Goal: Information Seeking & Learning: Learn about a topic

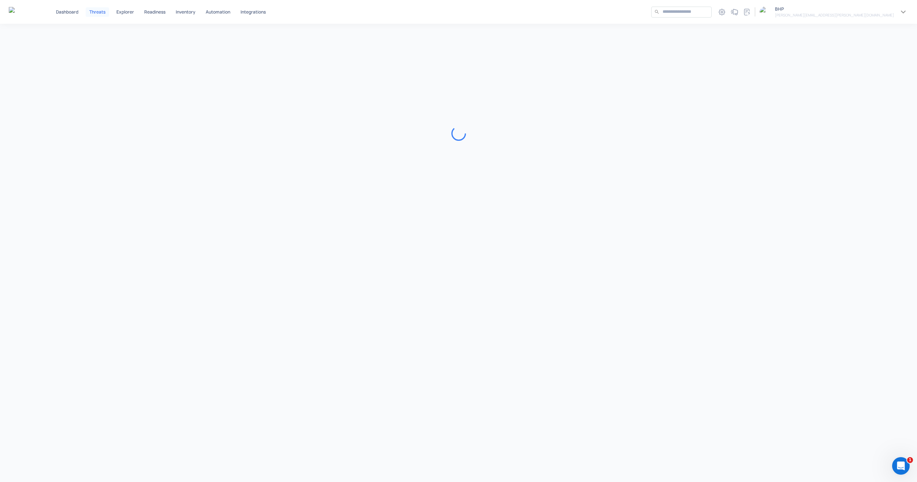
click at [92, 14] on p "Threats" at bounding box center [97, 12] width 16 height 4
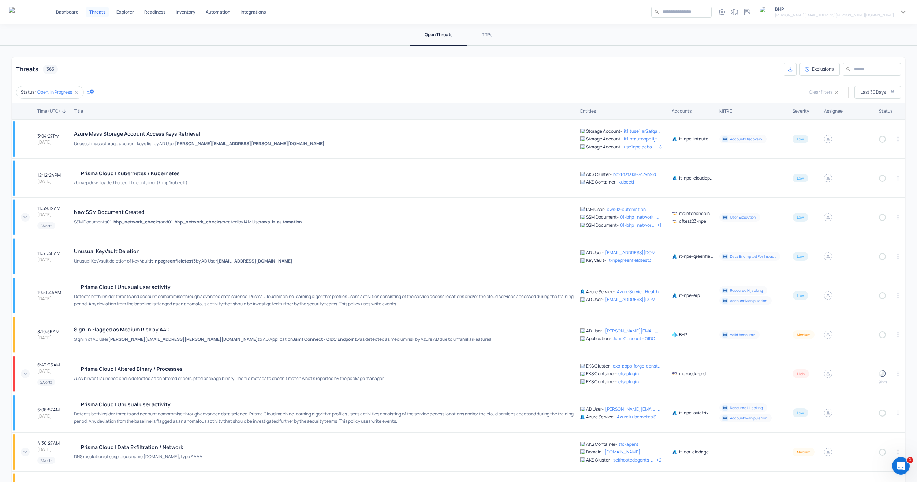
click at [159, 366] on h4 "Prisma Cloud | Altered Binary /​ Processes" at bounding box center [229, 369] width 310 height 7
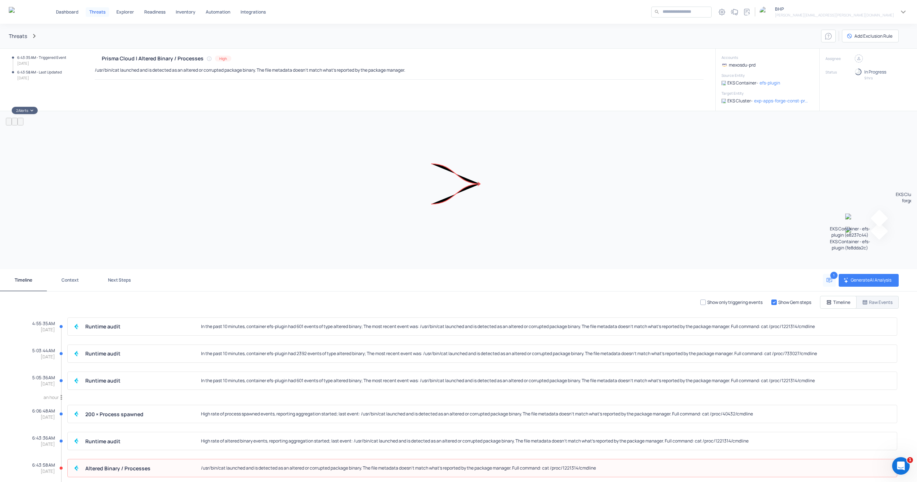
click at [869, 302] on p "Raw Events" at bounding box center [880, 302] width 23 height 6
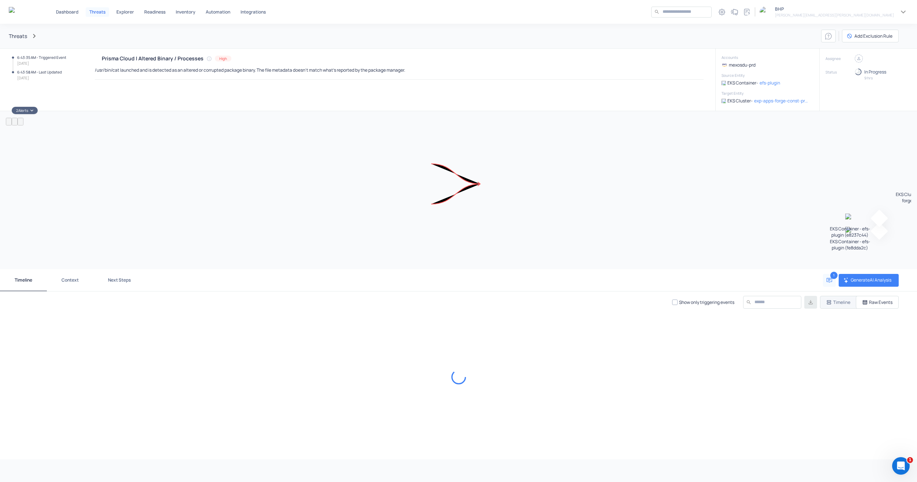
click at [883, 302] on p "Raw Events" at bounding box center [880, 302] width 23 height 6
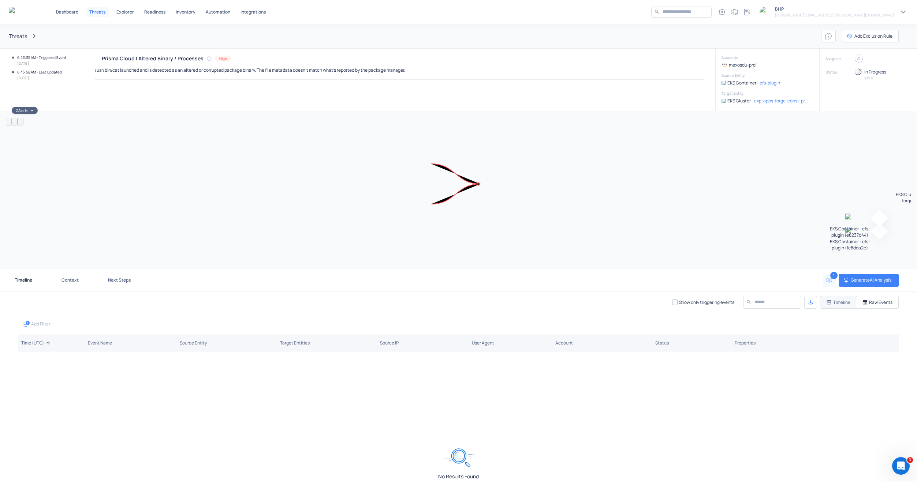
click at [862, 306] on div "Raw Events" at bounding box center [877, 302] width 30 height 6
click at [224, 95] on div "Prisma Cloud | Altered Binary / Processes High /usr/bin/cat launched and is det…" at bounding box center [399, 80] width 609 height 51
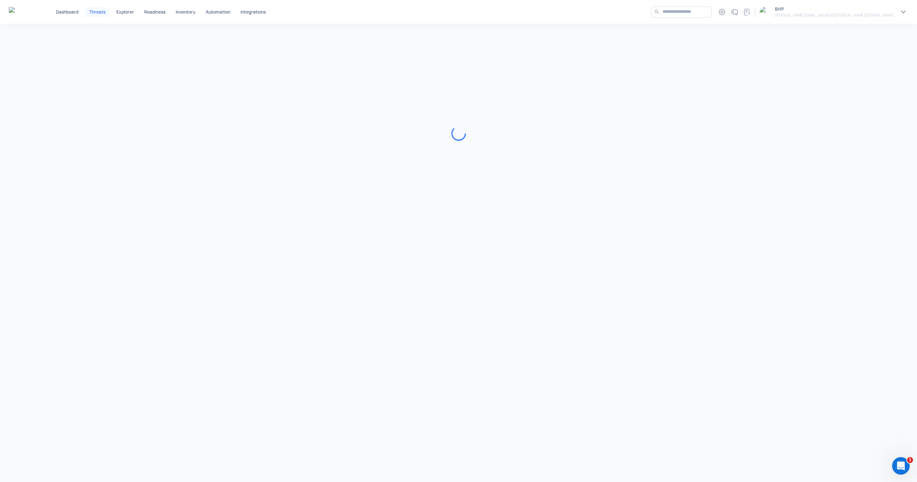
click at [66, 17] on div "Dashboard Threats Explorer Readiness Inventory Automation Integrations ​ ​ 1 BH…" at bounding box center [458, 12] width 917 height 24
click at [67, 14] on p "Dashboard" at bounding box center [67, 12] width 22 height 4
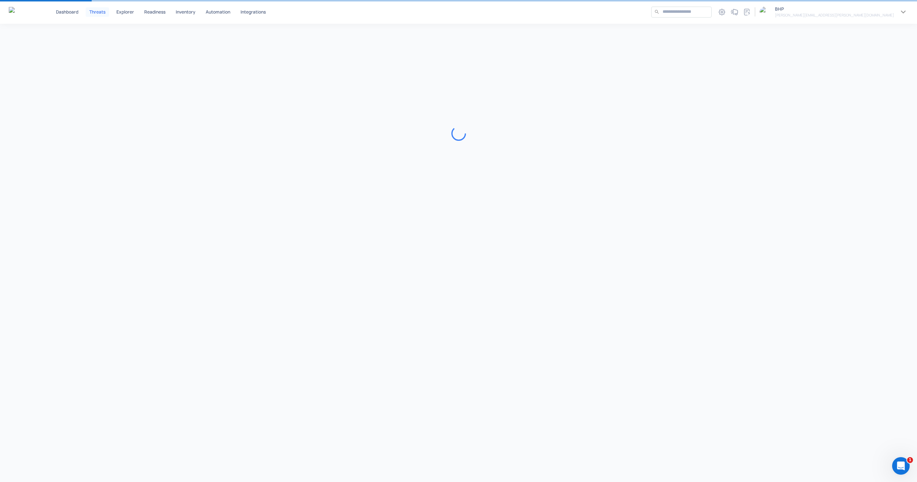
click at [91, 11] on p "Threats" at bounding box center [97, 12] width 16 height 4
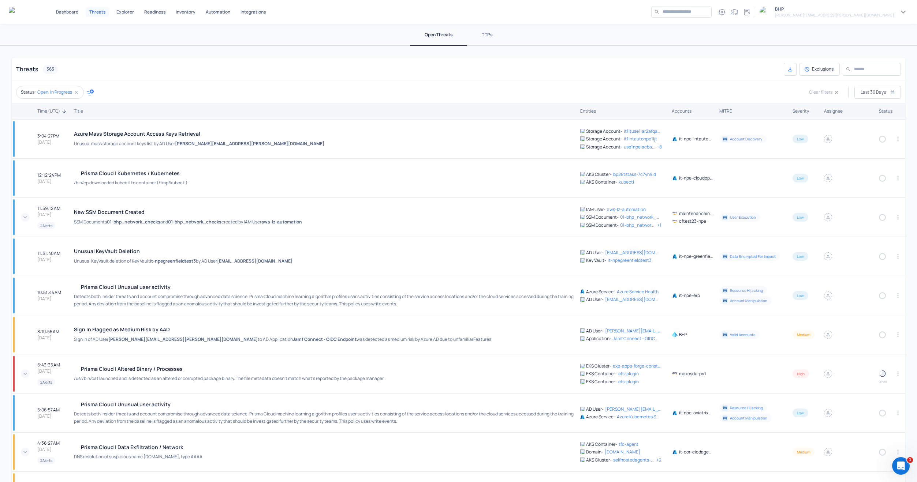
click at [154, 366] on h4 "Prisma Cloud | Altered Binary /​ Processes" at bounding box center [229, 369] width 310 height 7
click at [185, 374] on div "Prisma Cloud | Altered Binary /​ Processes /usr/bin/cat launched and is detecte…" at bounding box center [229, 374] width 310 height 17
